Goal: Task Accomplishment & Management: Manage account settings

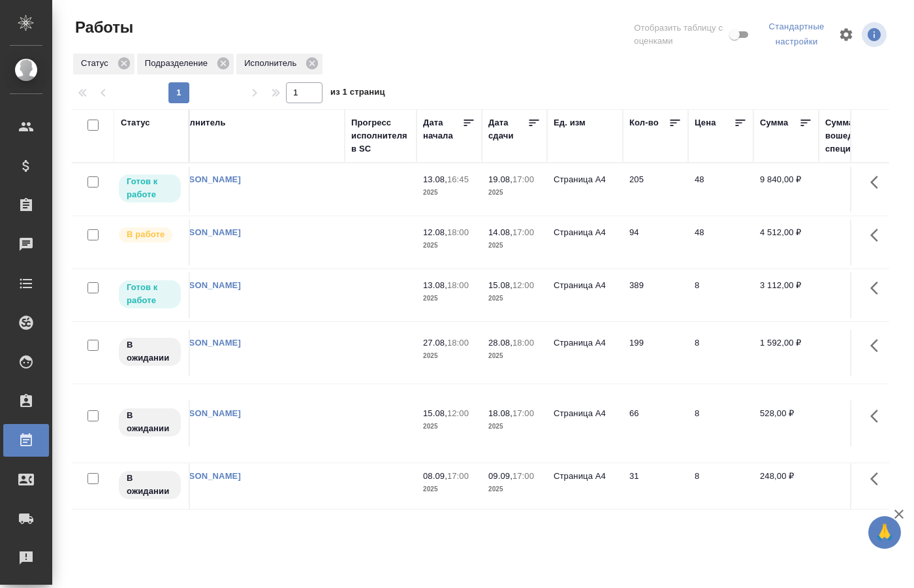
scroll to position [0, 825]
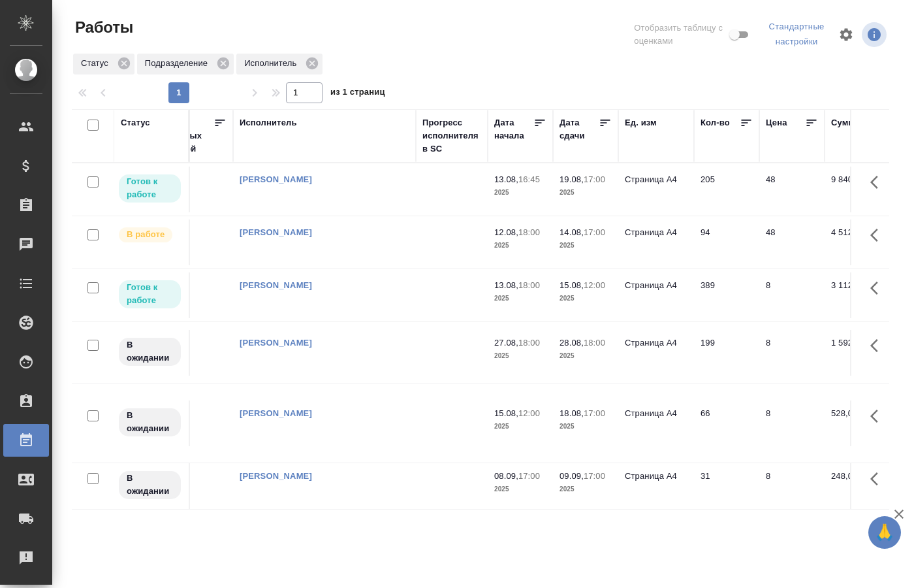
click at [617, 212] on td "15.08, 12:00 2025" at bounding box center [585, 190] width 65 height 46
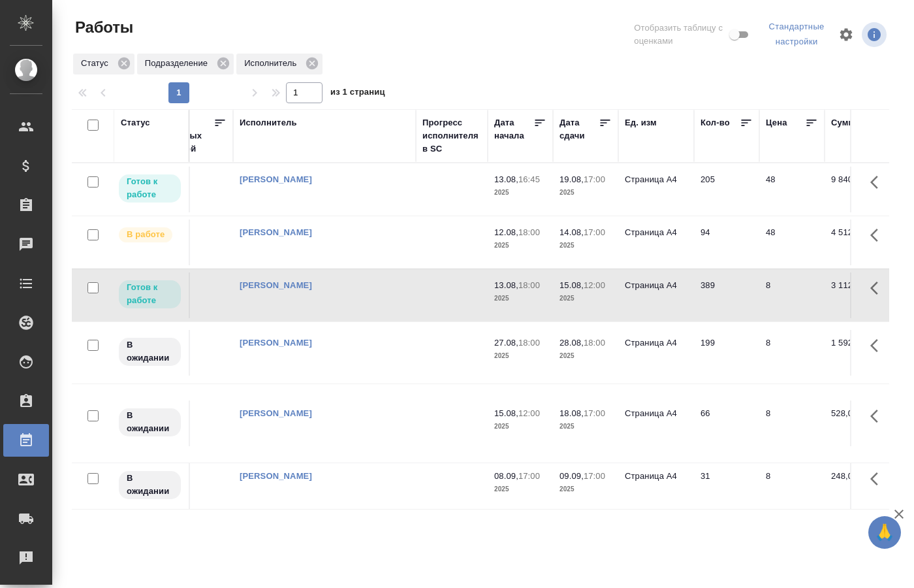
click at [617, 212] on td "15.08, 12:00 2025" at bounding box center [585, 190] width 65 height 46
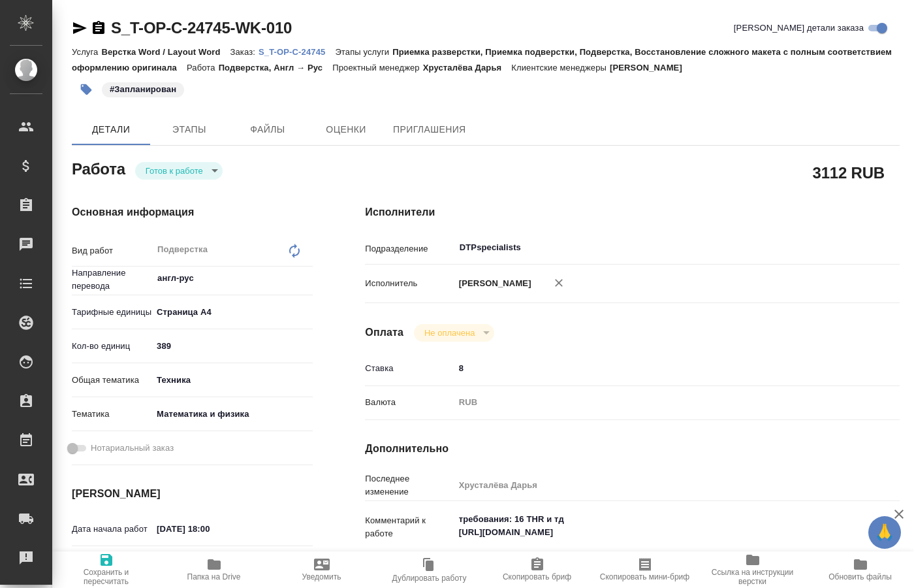
type textarea "x"
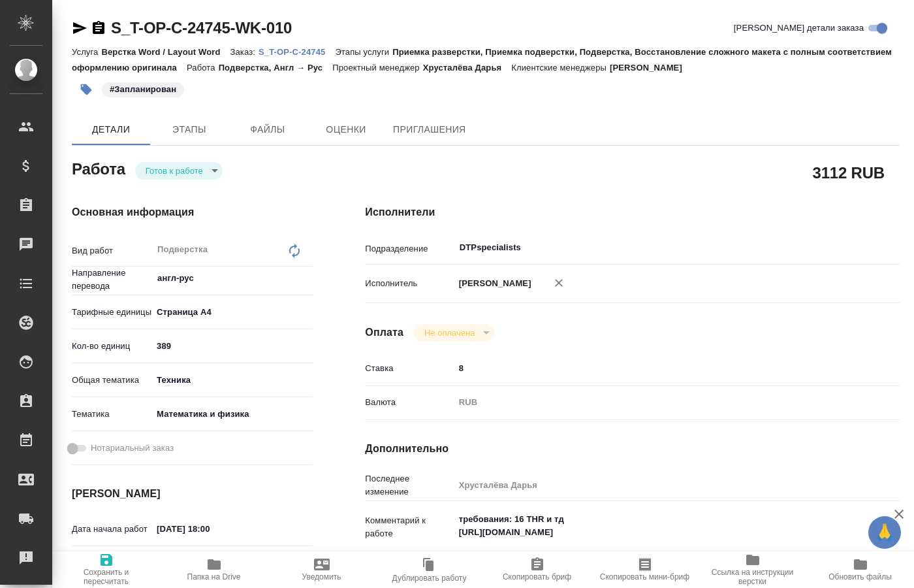
type textarea "x"
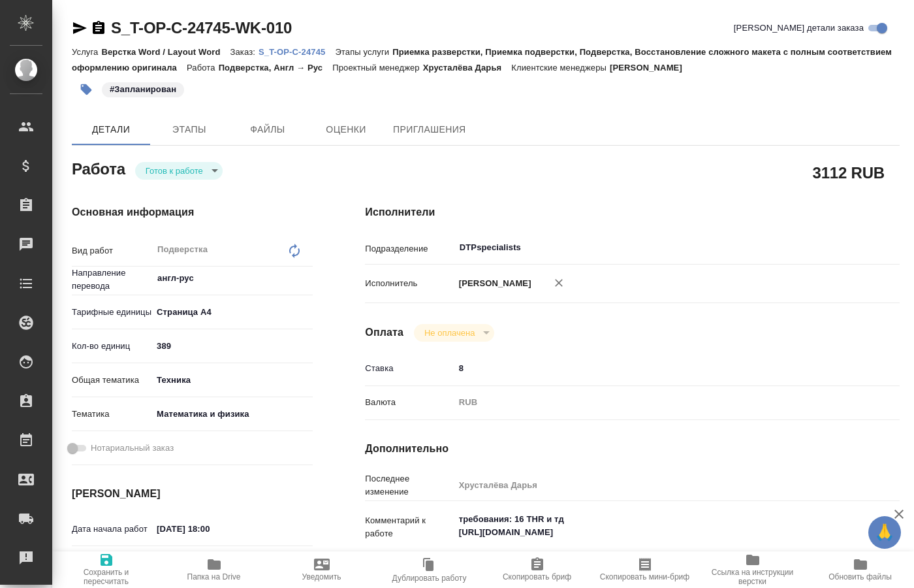
type textarea "x"
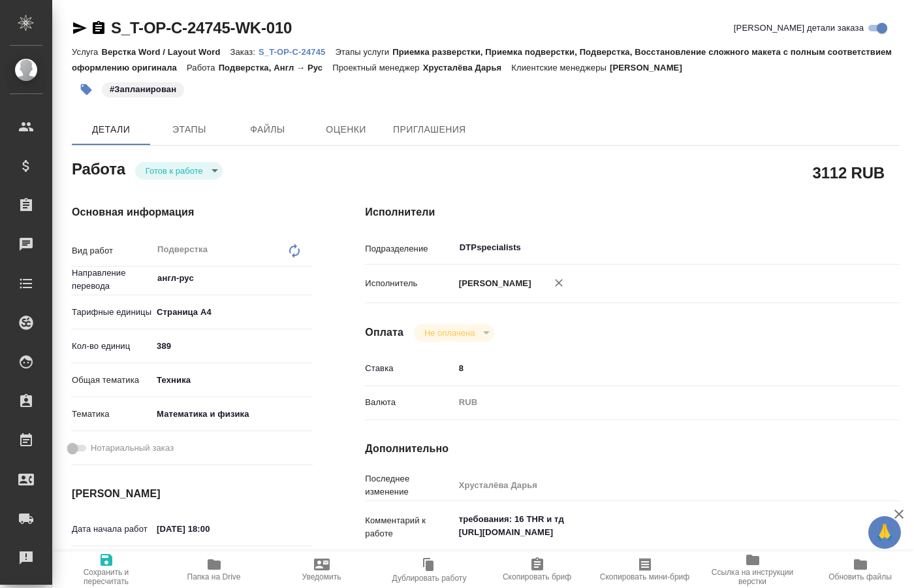
type textarea "x"
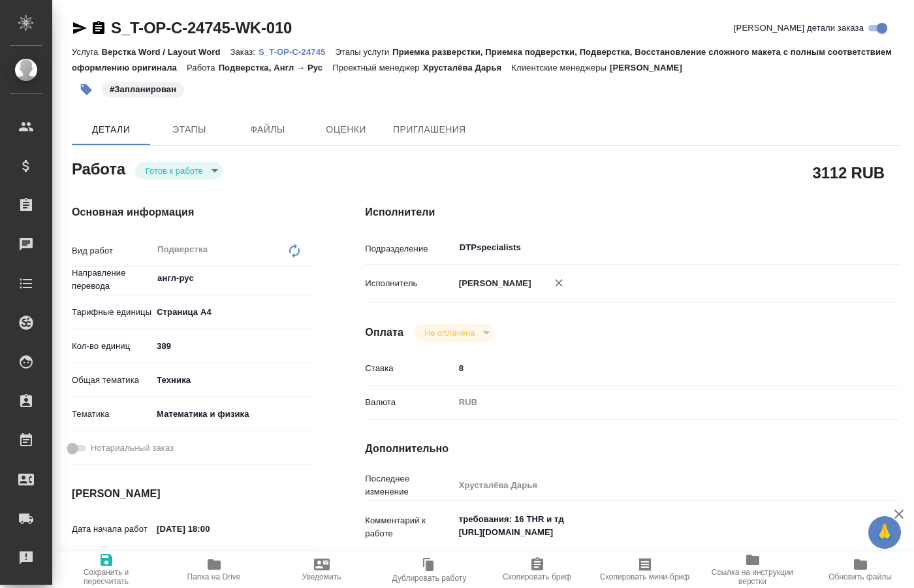
type textarea "x"
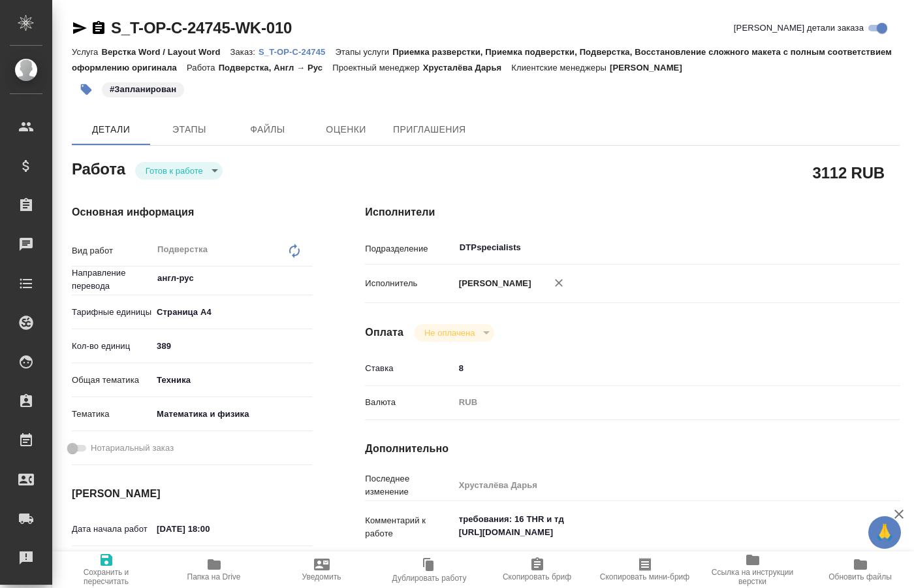
click at [660, 412] on div "Валюта RUB RUB" at bounding box center [632, 408] width 535 height 34
drag, startPoint x: 651, startPoint y: 529, endPoint x: 457, endPoint y: 532, distance: 194.0
click at [457, 532] on textarea "требования: 16 THR и тд https://drive.awatera.com/s/yLTpYobi8F2PKHJ" at bounding box center [655, 526] width 400 height 35
type textarea "x"
click at [225, 565] on span "Папка на Drive" at bounding box center [214, 568] width 92 height 25
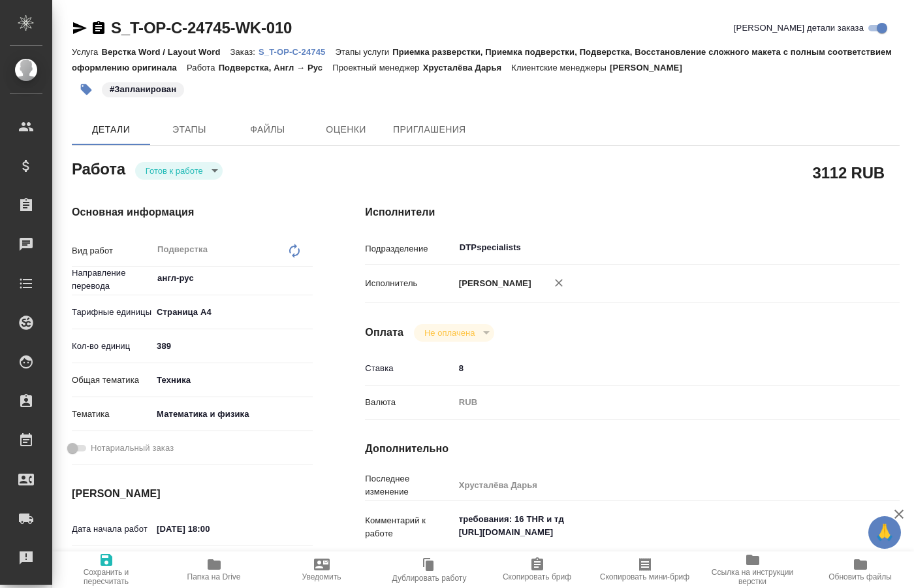
click at [208, 168] on body "🙏 .cls-1 fill:#fff; AWATERA Kucherenko Oksana Клиенты Спецификации Заказы 0 Чат…" at bounding box center [457, 294] width 914 height 588
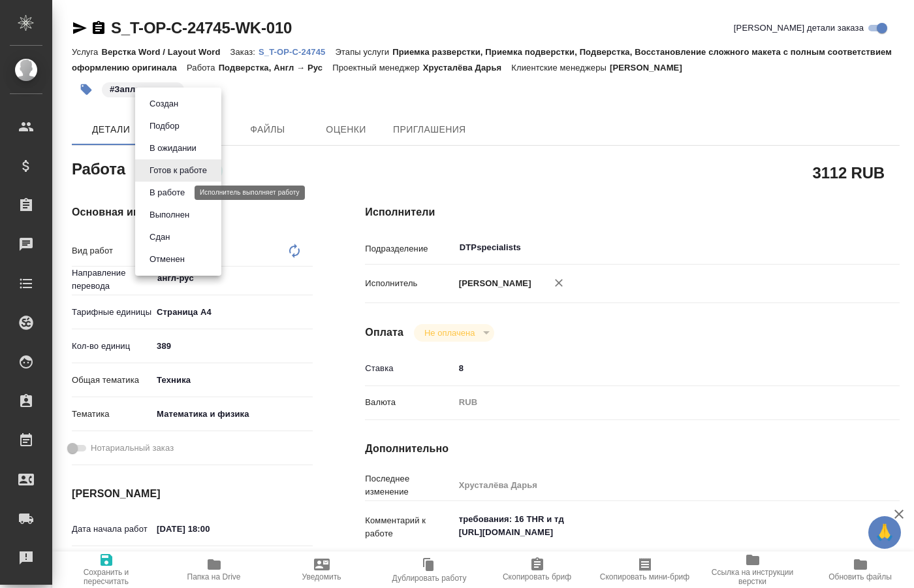
click at [176, 193] on button "В работе" at bounding box center [167, 192] width 43 height 14
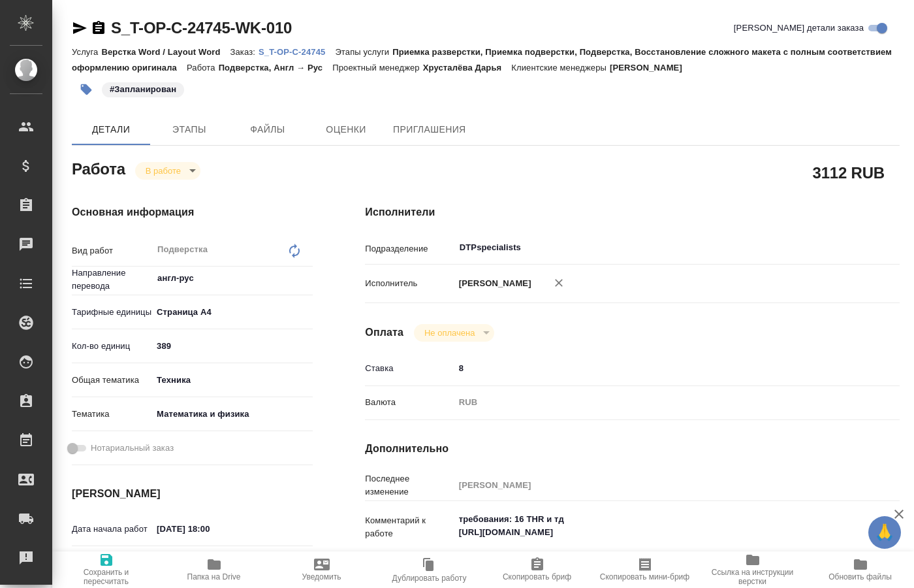
type textarea "x"
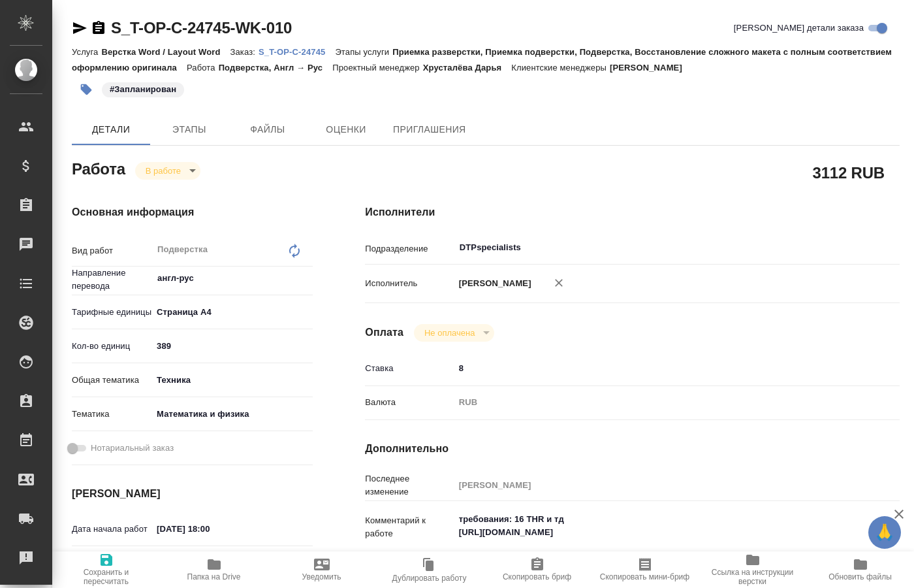
type textarea "x"
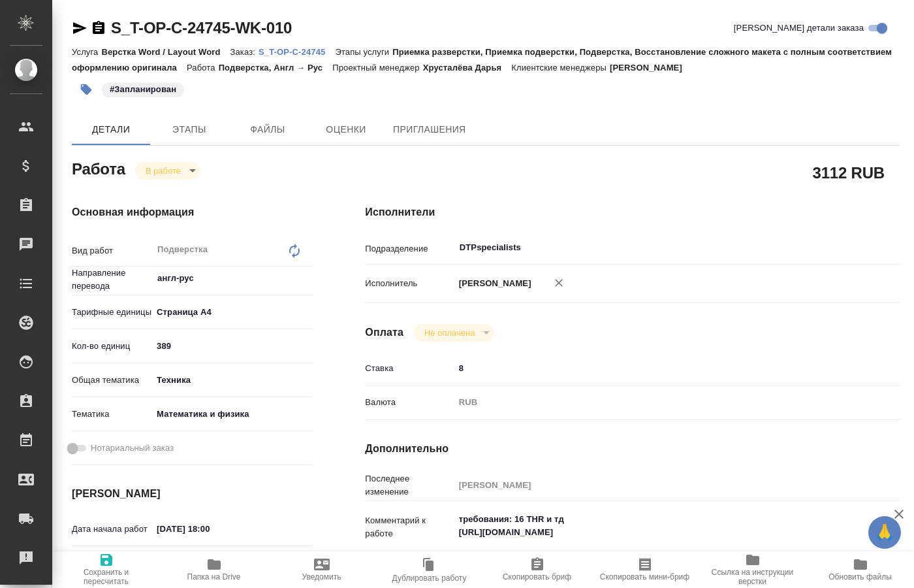
type textarea "x"
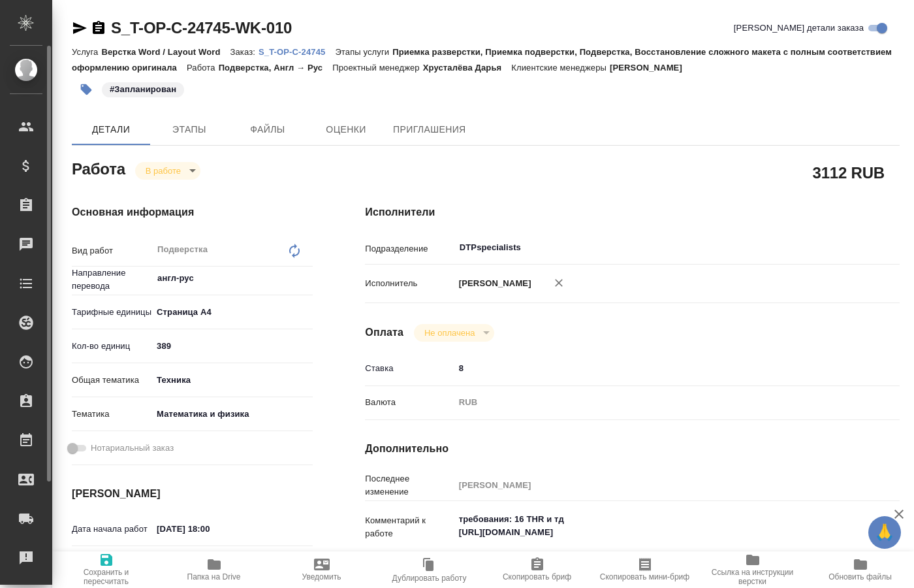
type textarea "x"
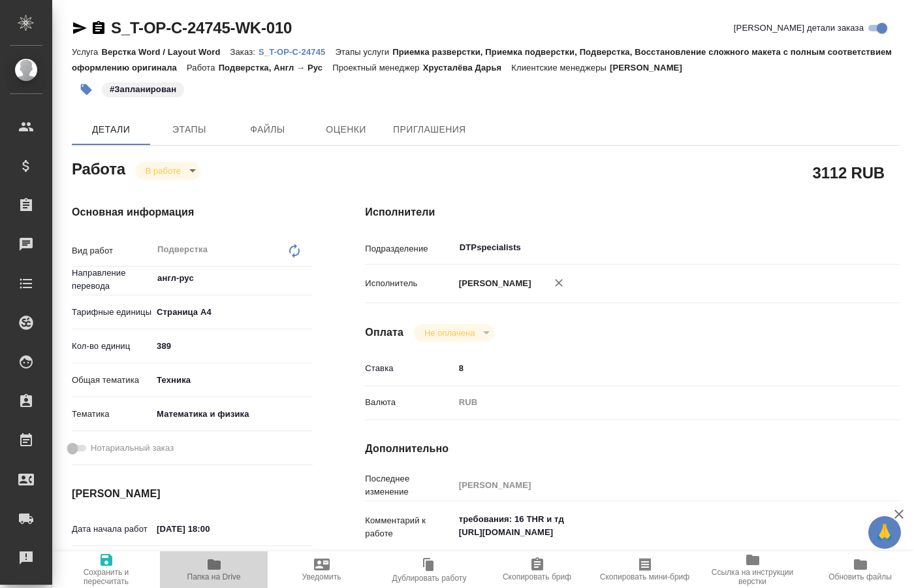
click at [218, 570] on icon "button" at bounding box center [214, 564] width 16 height 16
